Goal: Information Seeking & Learning: Understand process/instructions

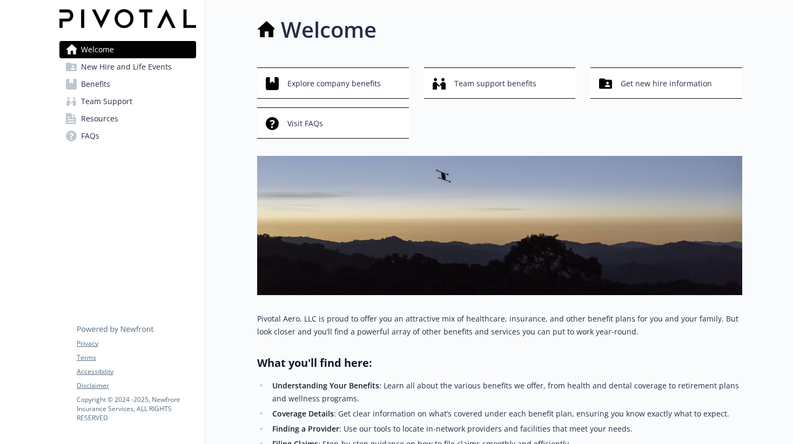
click at [102, 85] on span "Benefits" at bounding box center [95, 84] width 29 height 17
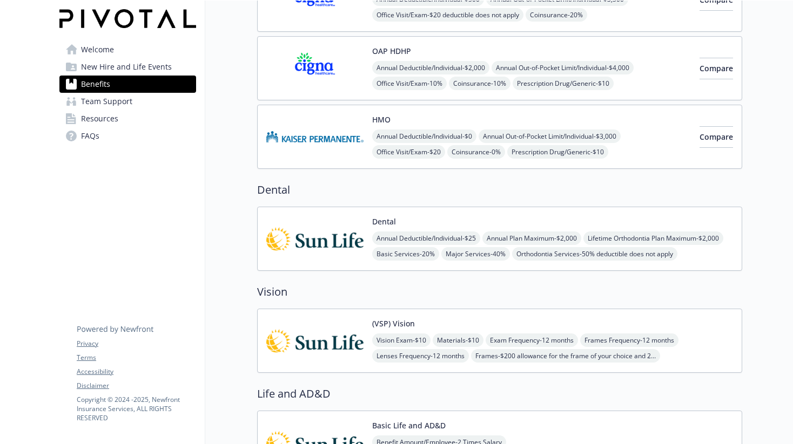
scroll to position [164, 0]
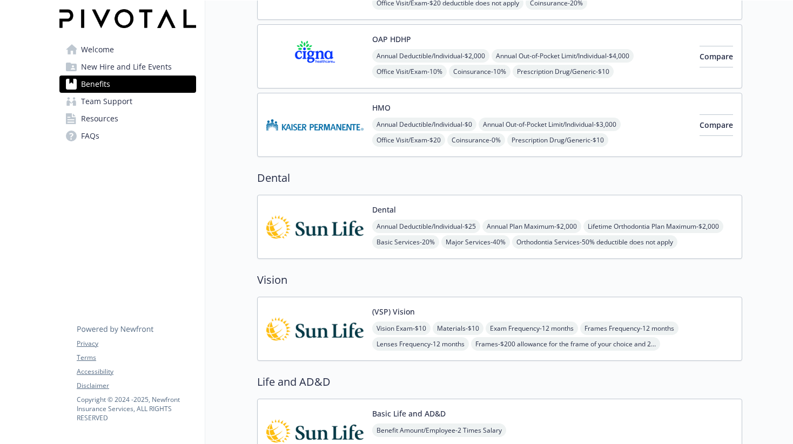
click at [324, 231] on img at bounding box center [314, 227] width 97 height 46
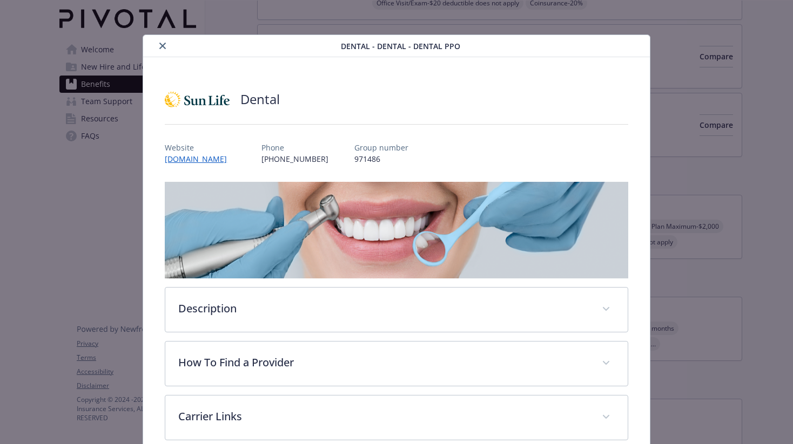
scroll to position [32, 0]
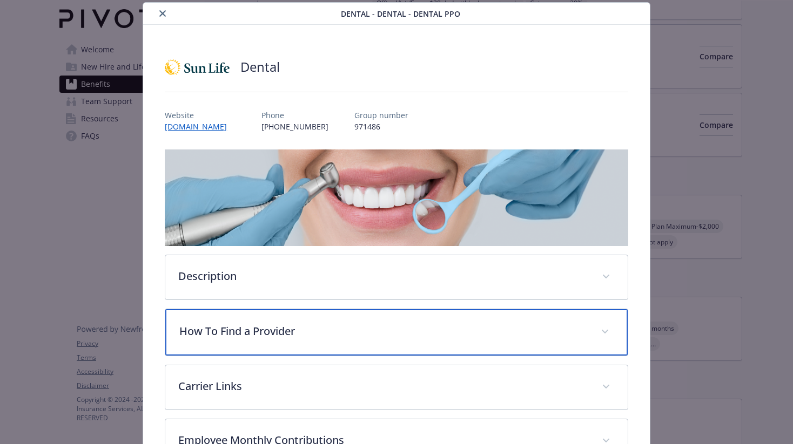
click at [272, 332] on p "How To Find a Provider" at bounding box center [383, 331] width 408 height 16
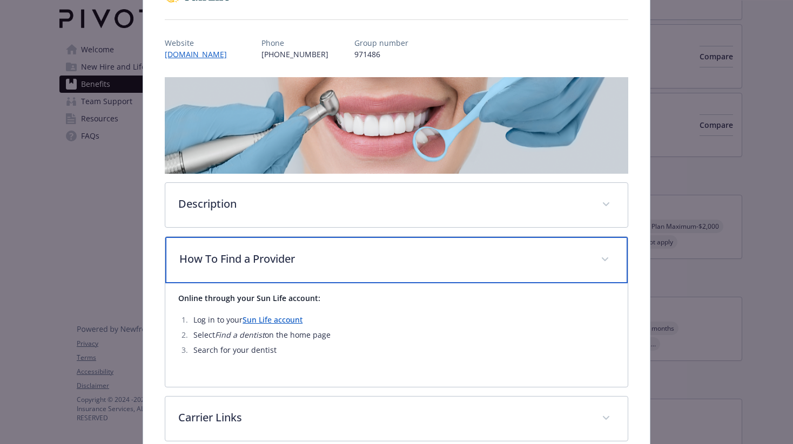
scroll to position [112, 0]
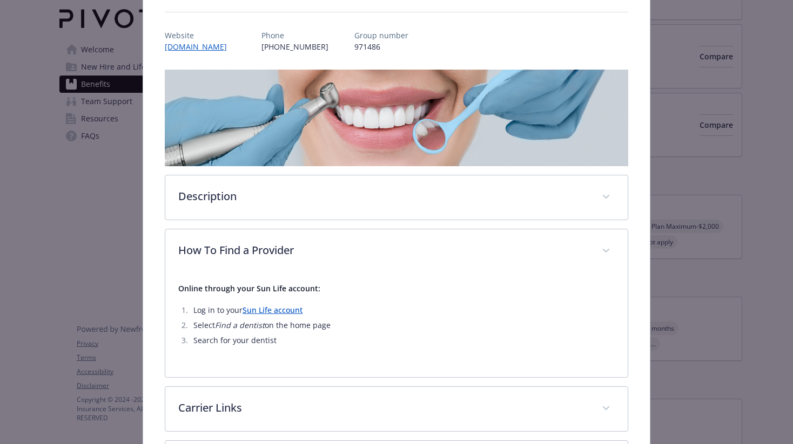
click at [267, 310] on link "Sun Life account" at bounding box center [272, 310] width 60 height 10
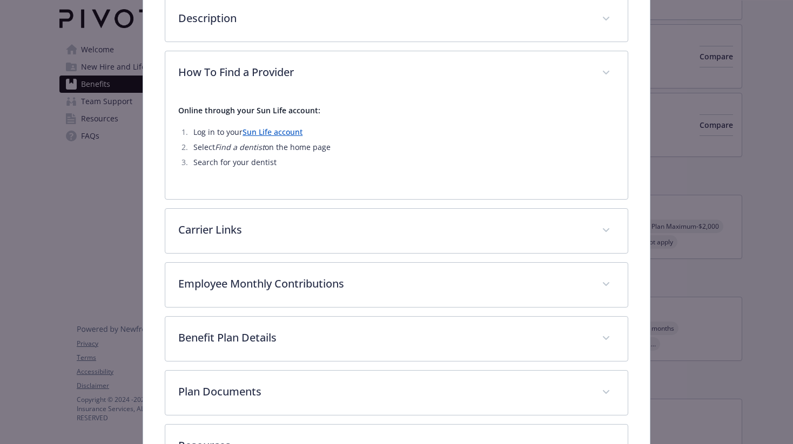
scroll to position [376, 0]
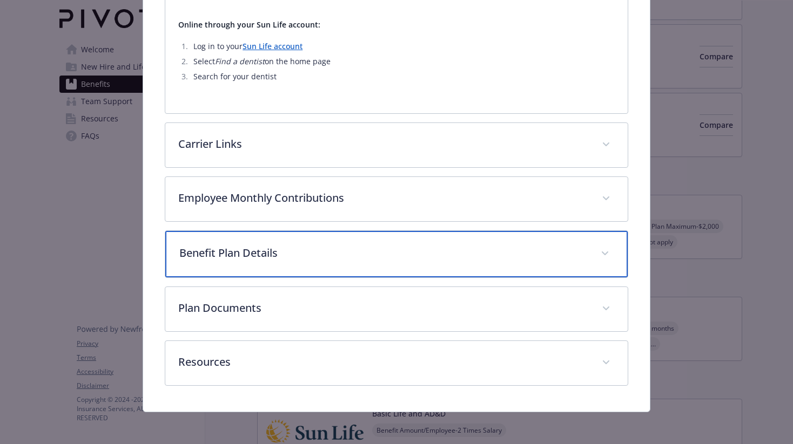
click at [292, 245] on p "Benefit Plan Details" at bounding box center [383, 253] width 408 height 16
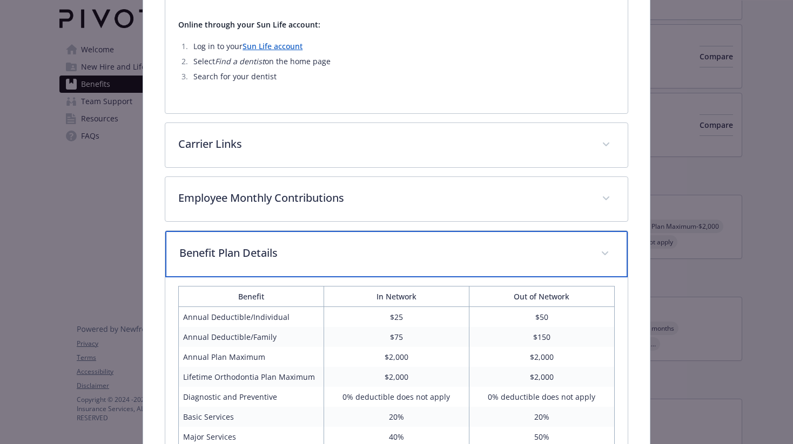
click at [295, 250] on p "Benefit Plan Details" at bounding box center [383, 253] width 408 height 16
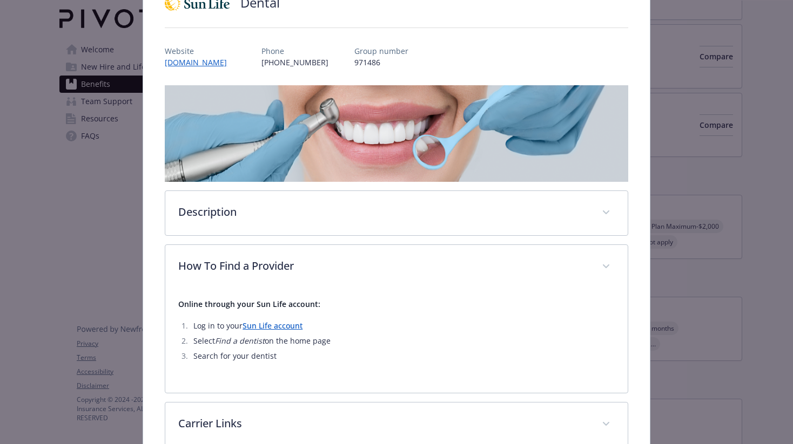
scroll to position [0, 0]
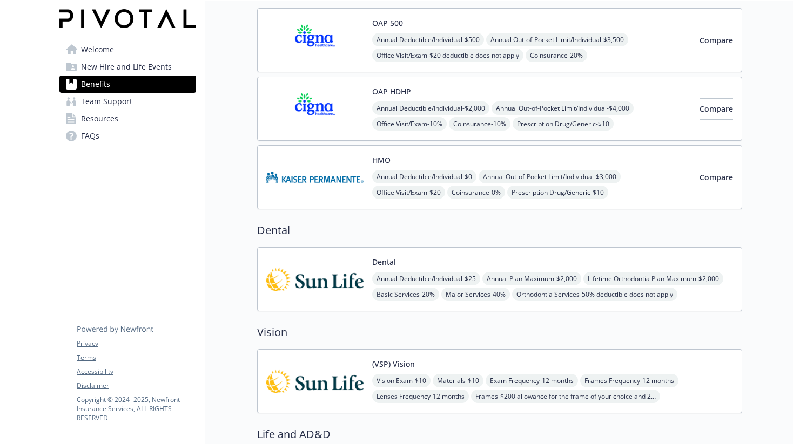
scroll to position [118, 0]
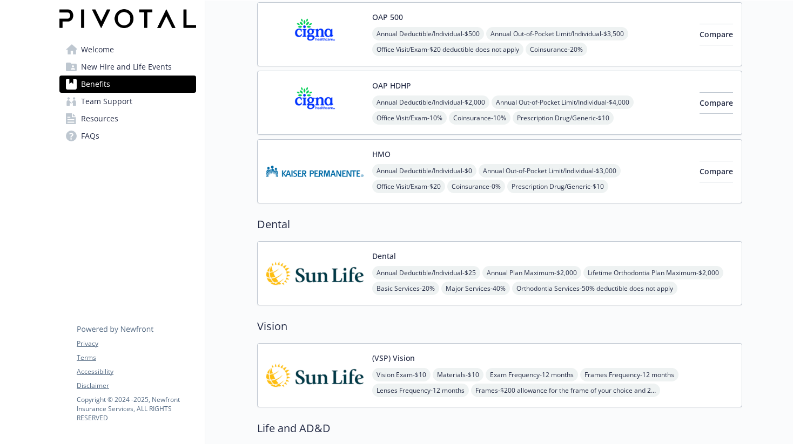
click at [316, 279] on img at bounding box center [314, 274] width 97 height 46
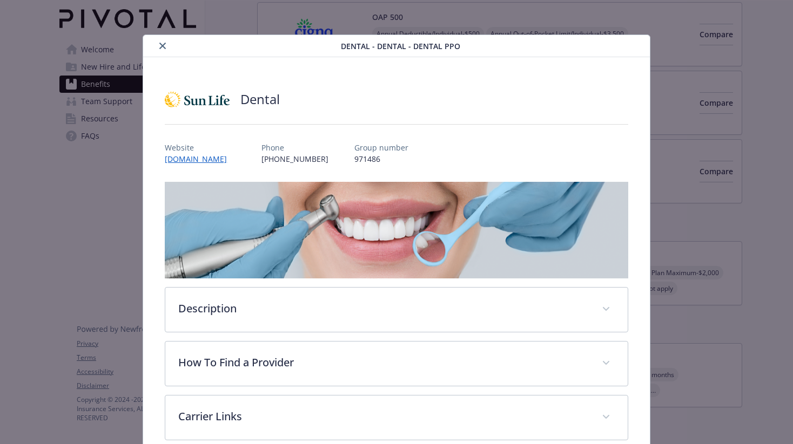
scroll to position [32, 0]
